Goal: Transaction & Acquisition: Purchase product/service

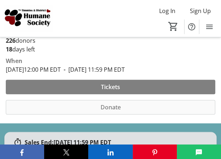
scroll to position [254, 0]
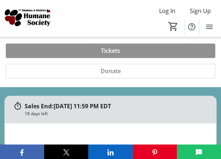
click at [109, 50] on span "Tickets" at bounding box center [110, 50] width 19 height 9
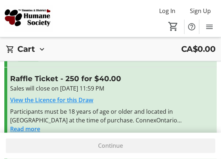
scroll to position [256, 0]
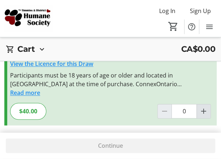
click at [204, 110] on mat-icon "Increment by one" at bounding box center [204, 111] width 9 height 9
type input "1"
click at [116, 146] on span "Continue" at bounding box center [110, 146] width 25 height 9
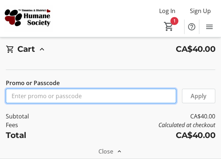
click at [90, 96] on input "Promo or Passcode" at bounding box center [91, 96] width 171 height 14
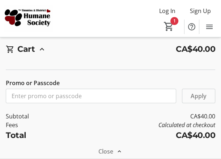
click at [198, 96] on span "Apply" at bounding box center [199, 96] width 16 height 9
click at [195, 98] on span "Apply" at bounding box center [199, 96] width 16 height 9
click at [212, 27] on mat-icon "Menu" at bounding box center [210, 26] width 9 height 9
